Goal: Information Seeking & Learning: Learn about a topic

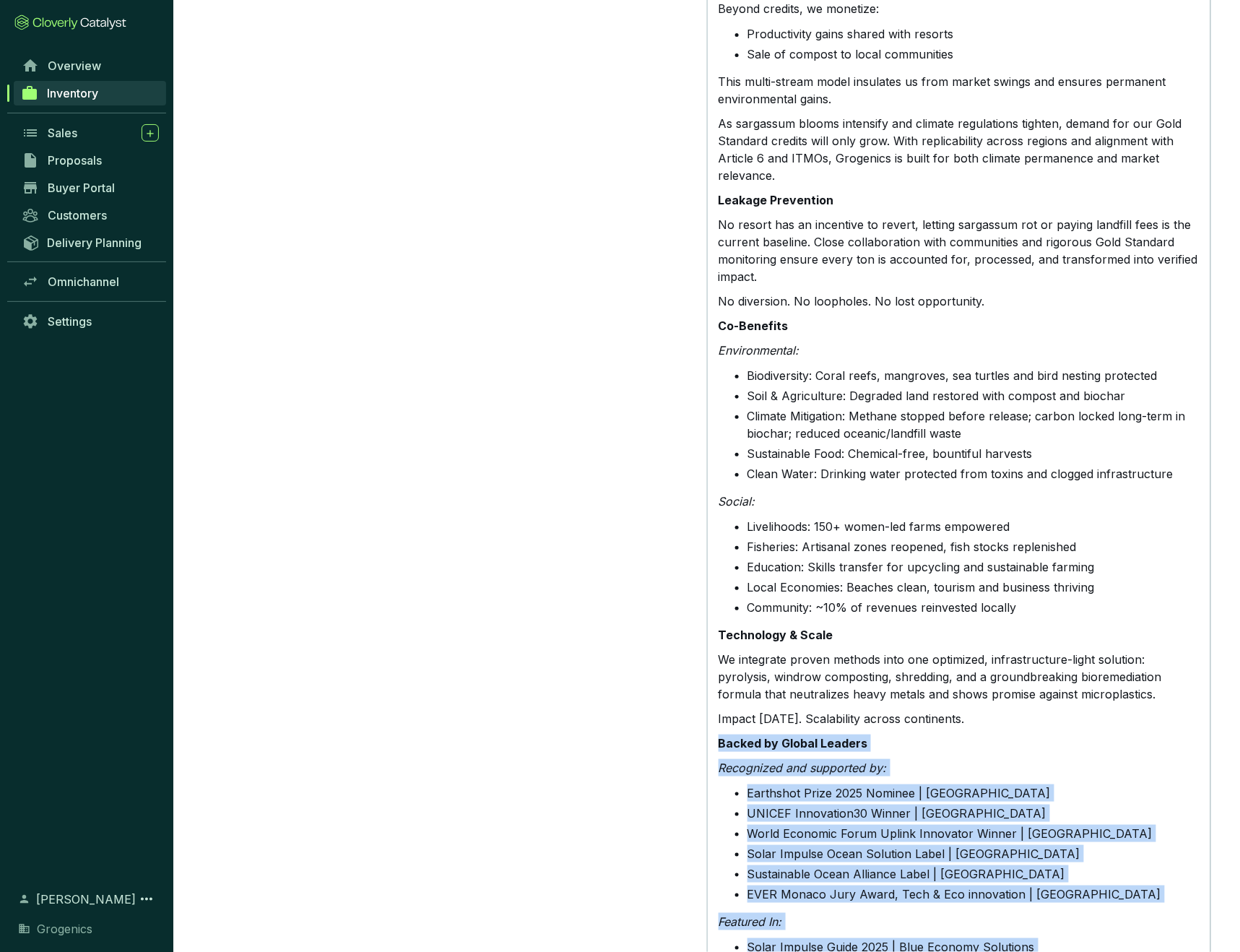
scroll to position [1684, 0]
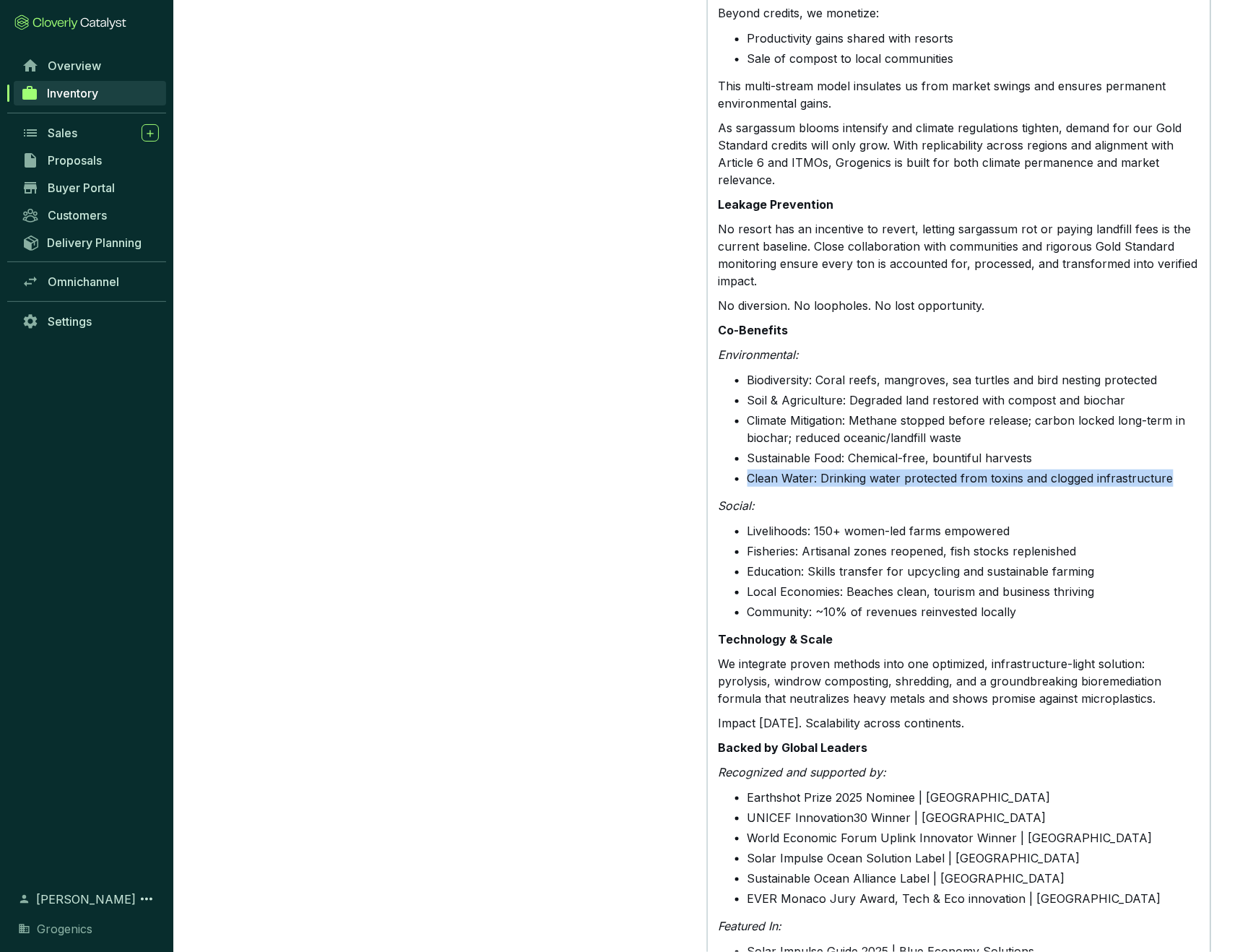
drag, startPoint x: 748, startPoint y: 420, endPoint x: 1162, endPoint y: 430, distance: 414.1
click at [1162, 430] on ul "Biodiversity: Coral reefs, mangroves, sea turtles and bird nesting protected So…" at bounding box center [968, 430] width 464 height 119
copy li "Clean Water: Drinking water protected from toxins and clogged infrastructure"
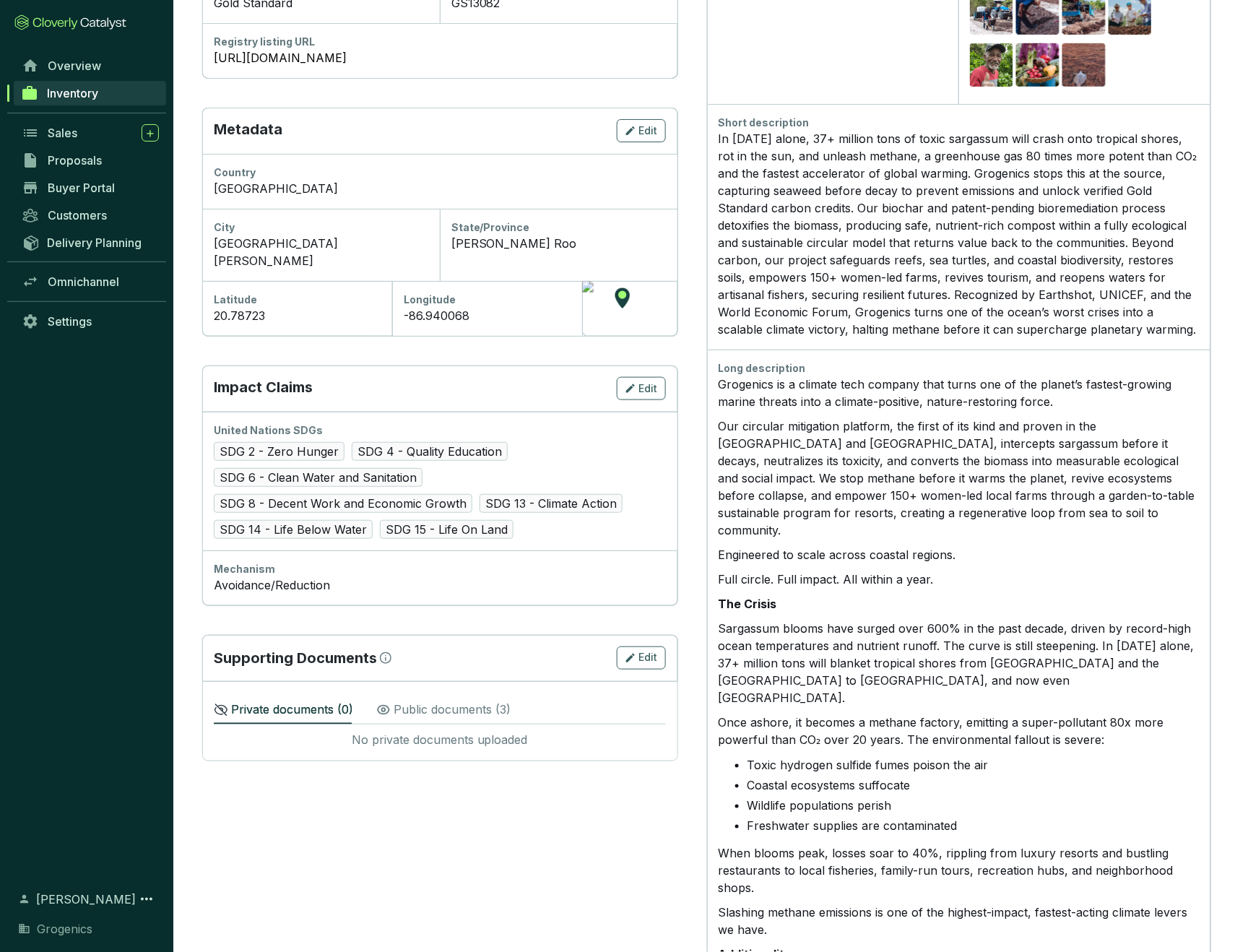
scroll to position [372, 0]
drag, startPoint x: 1142, startPoint y: 170, endPoint x: 843, endPoint y: 186, distance: 299.4
click at [843, 186] on div "In [DATE] alone, 37+ million tons of toxic sargassum will crash onto tropical s…" at bounding box center [959, 233] width 481 height 208
copy div "capturing seaweed before decay"
click at [854, 204] on div "In [DATE] alone, 37+ million tons of toxic sargassum will crash onto tropical s…" at bounding box center [959, 233] width 481 height 208
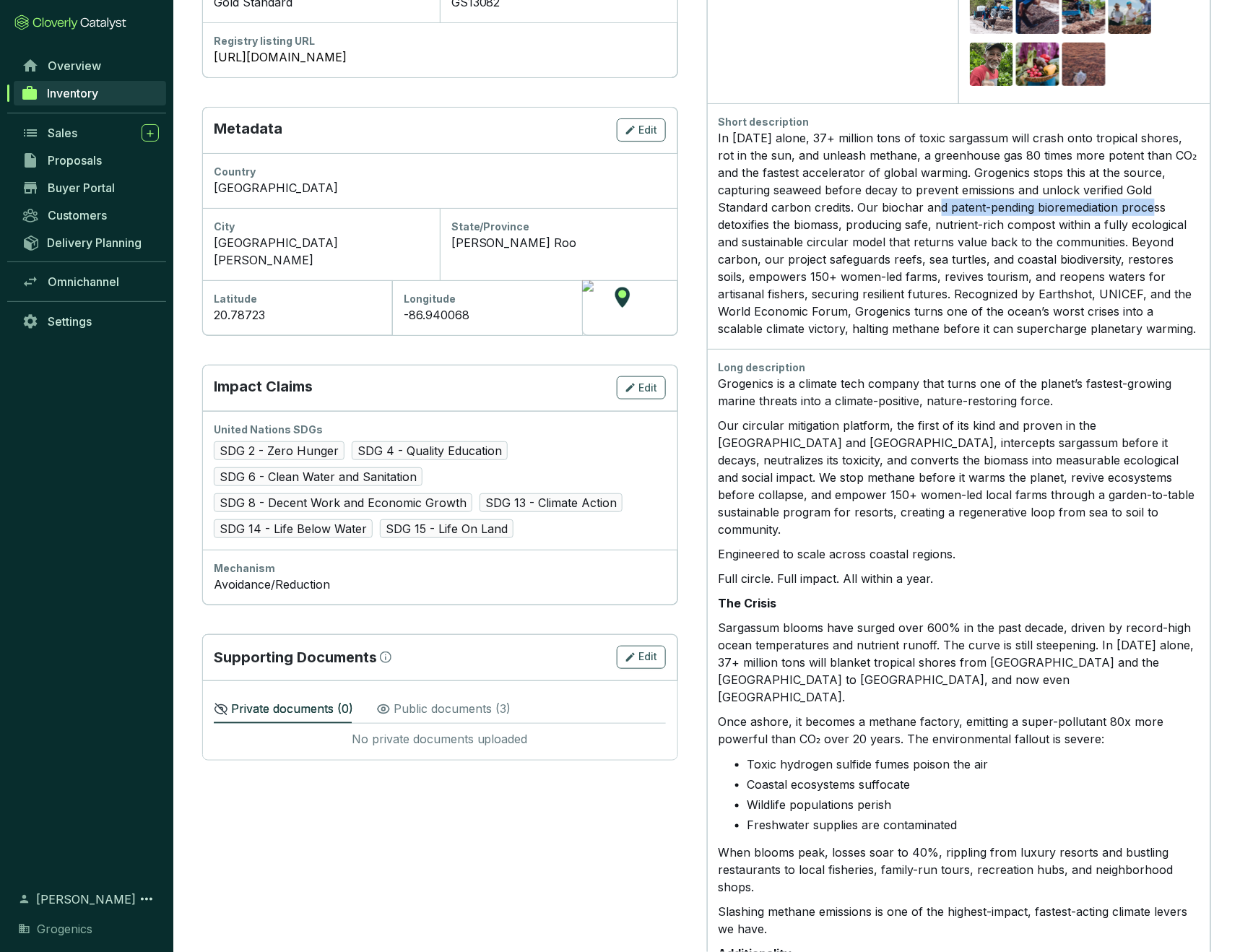
drag, startPoint x: 854, startPoint y: 204, endPoint x: 1068, endPoint y: 205, distance: 214.0
click at [1068, 205] on div "In [DATE] alone, 37+ million tons of toxic sargassum will crash onto tropical s…" at bounding box center [959, 233] width 481 height 208
copy div "patent-pending bioremediation process"
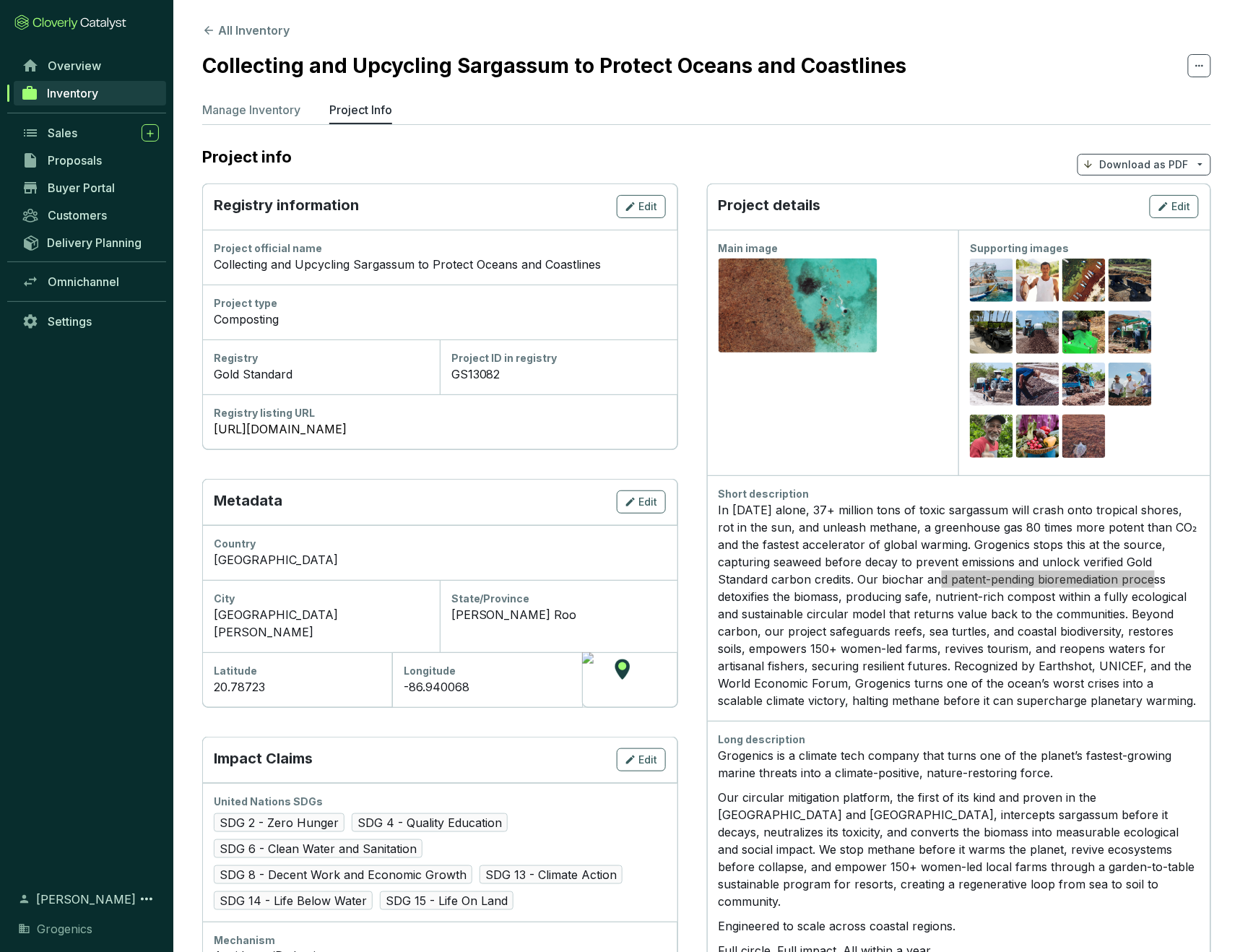
scroll to position [0, 0]
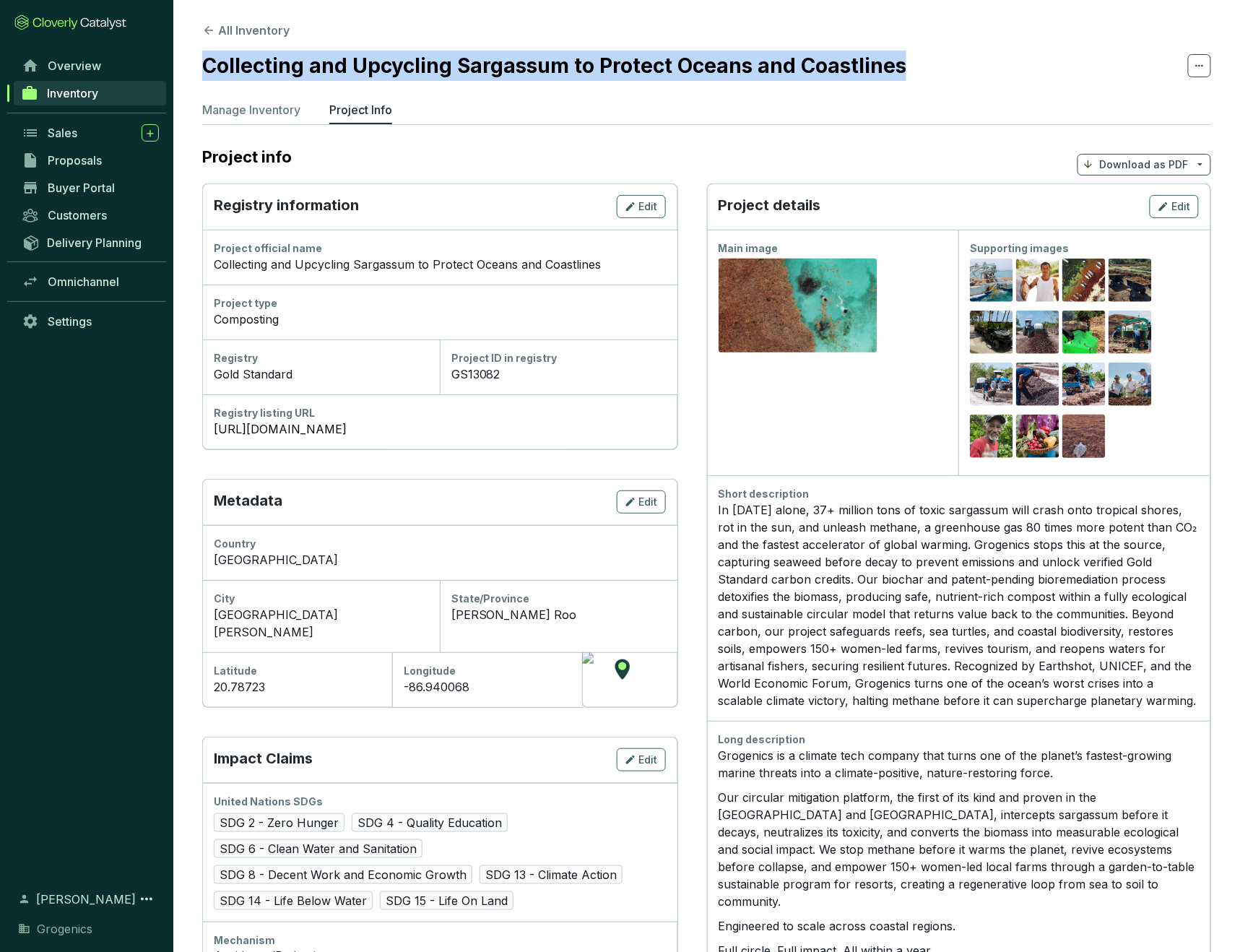
drag, startPoint x: 203, startPoint y: 61, endPoint x: 897, endPoint y: 65, distance: 694.0
click at [897, 65] on section "Collecting and Upcycling Sargassum to Protect Oceans and Coastlines" at bounding box center [707, 65] width 1009 height 30
copy h2 "Collecting and Upcycling Sargassum to Protect Oceans and Coastlines"
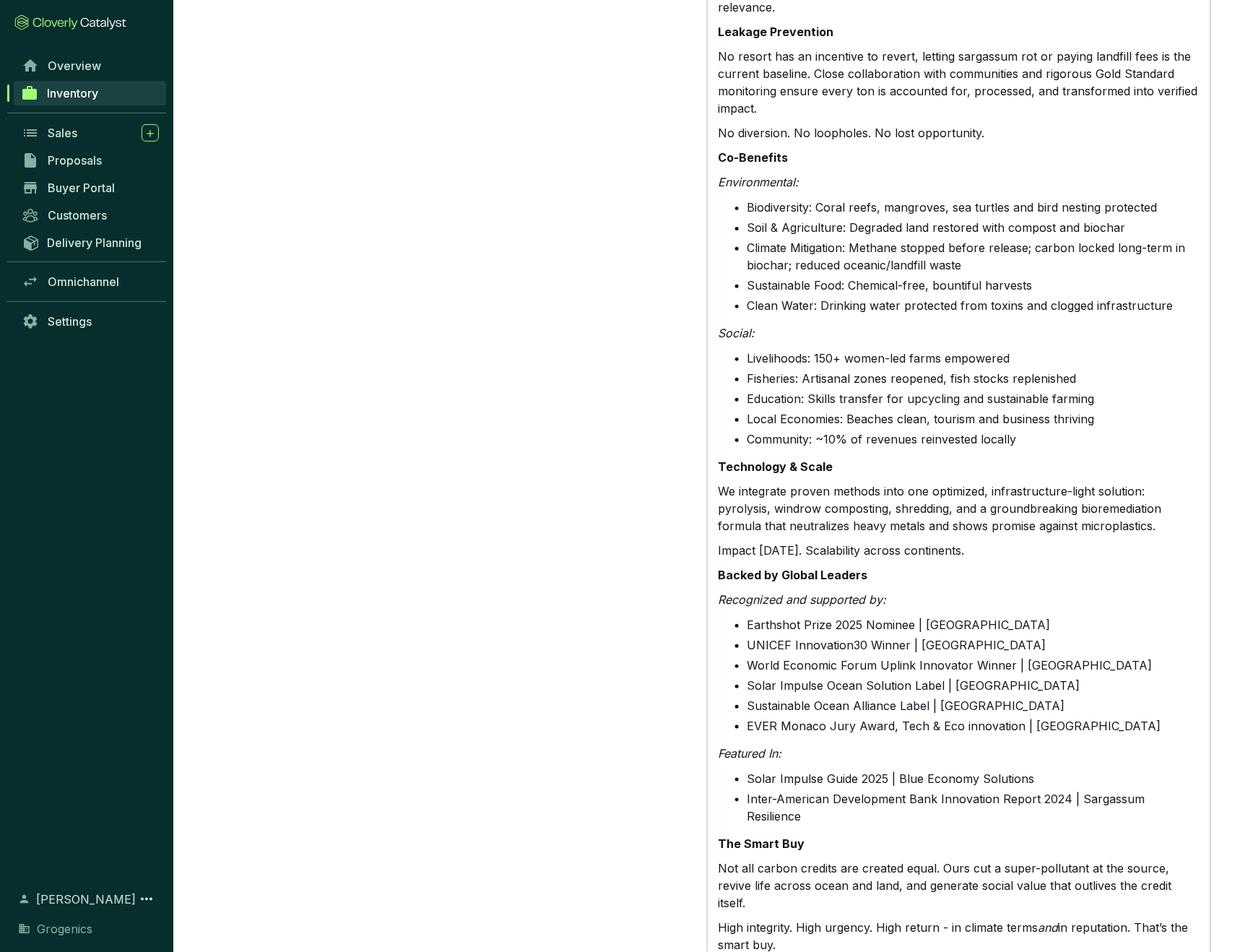
scroll to position [1856, 0]
